Goal: Complete application form

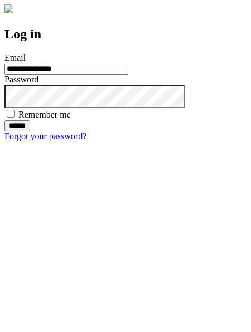
type input "**********"
click at [30, 132] on input "******" at bounding box center [17, 125] width 26 height 11
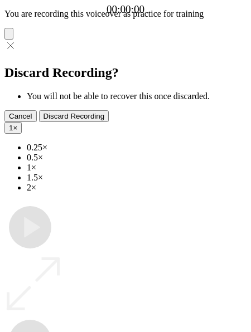
type input "**********"
